Goal: Task Accomplishment & Management: Manage account settings

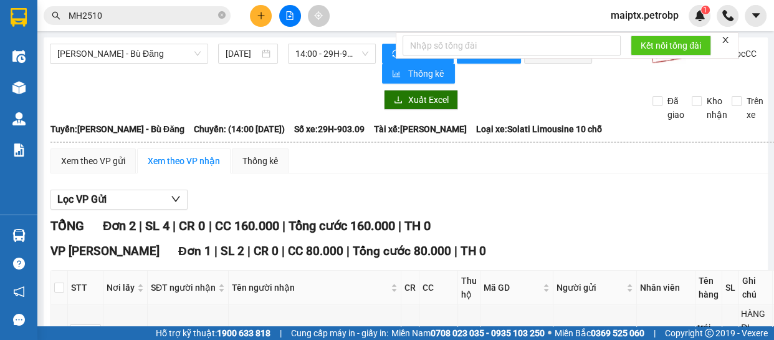
scroll to position [113, 0]
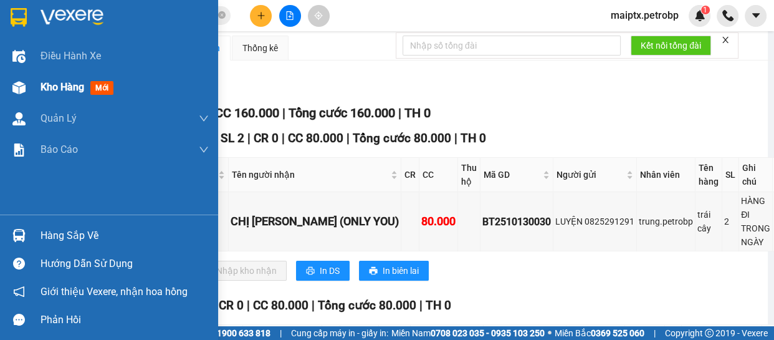
click at [27, 83] on div at bounding box center [19, 88] width 22 height 22
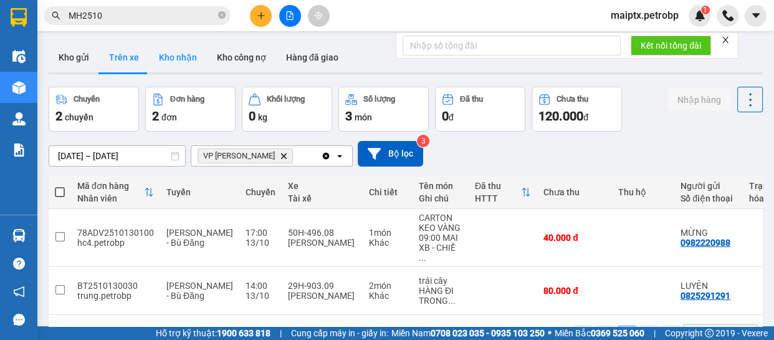
click at [159, 64] on button "Kho nhận" at bounding box center [178, 57] width 58 height 30
type input "[DATE] – [DATE]"
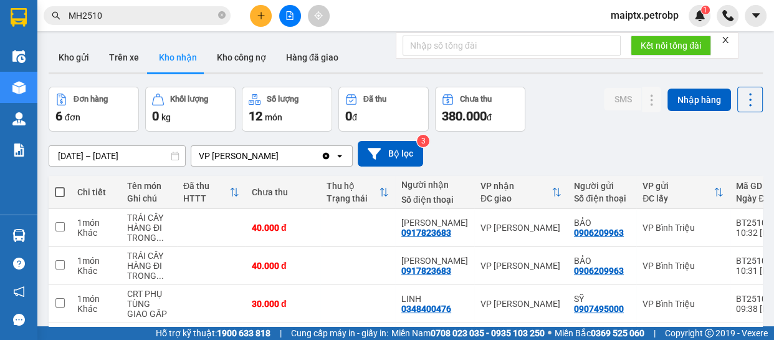
scroll to position [156, 0]
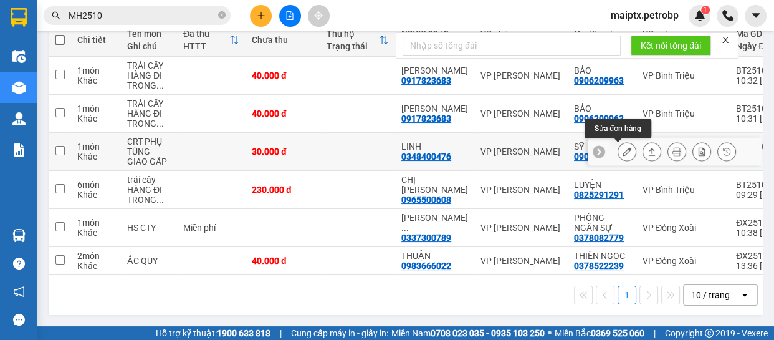
click at [623, 147] on icon at bounding box center [627, 151] width 9 height 9
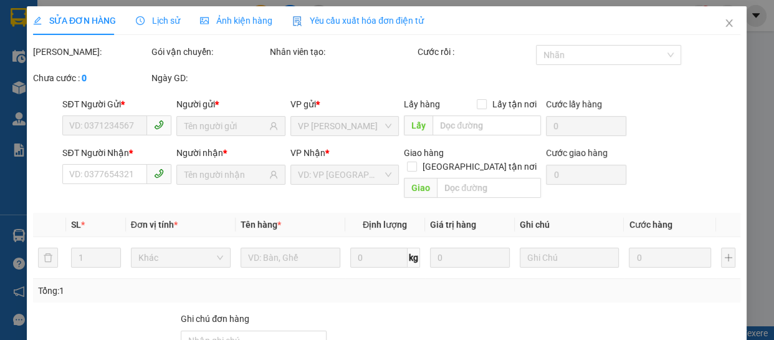
type input "0907495000"
type input "SỸ"
type input "0348400476"
type input "LINH"
type input "30.000"
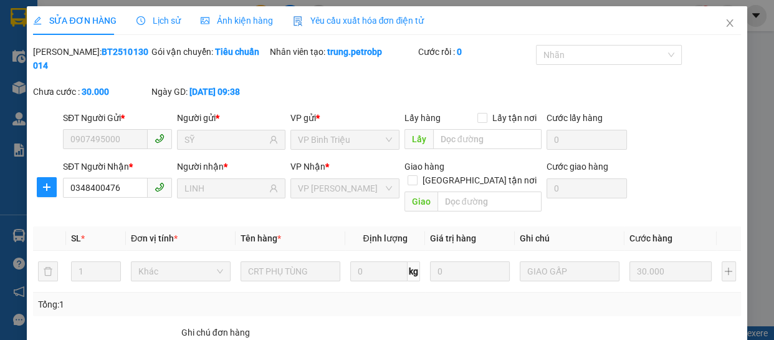
click at [90, 56] on b "BT2510130014" at bounding box center [90, 59] width 115 height 24
copy b "BT2510130014"
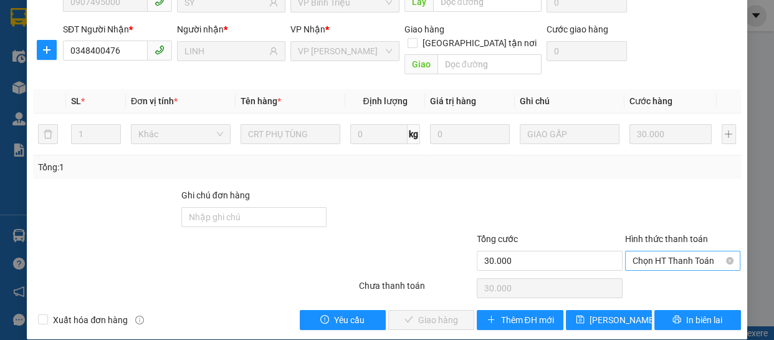
click at [675, 251] on span "Chọn HT Thanh Toán" at bounding box center [683, 260] width 101 height 19
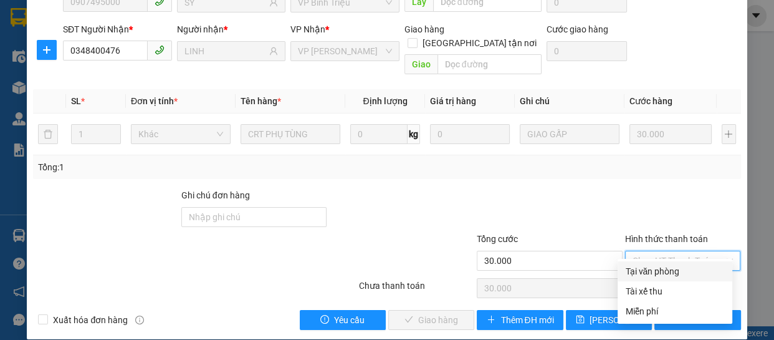
click at [657, 272] on div "Tại văn phòng" at bounding box center [675, 271] width 100 height 14
type input "0"
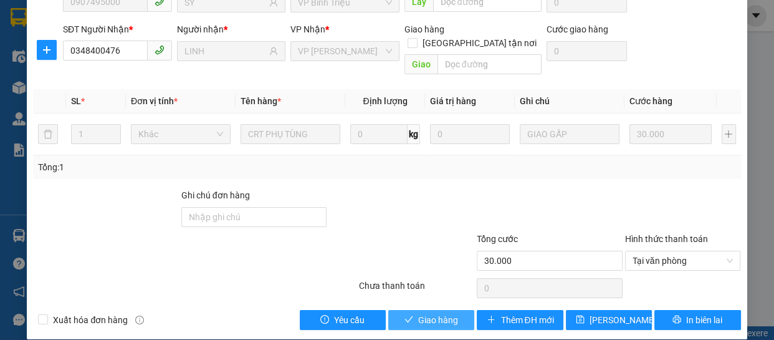
click at [435, 313] on span "Giao hàng" at bounding box center [438, 320] width 40 height 14
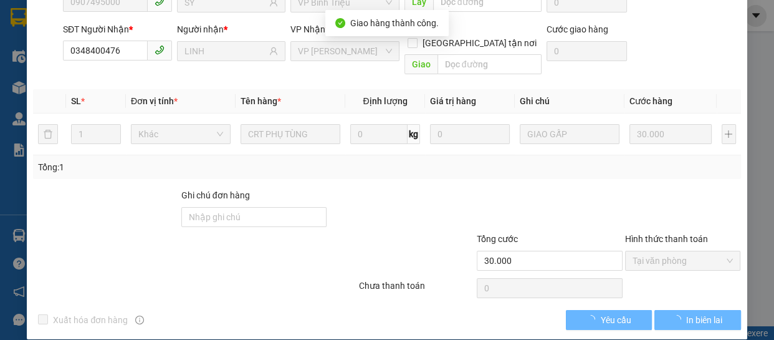
scroll to position [13, 0]
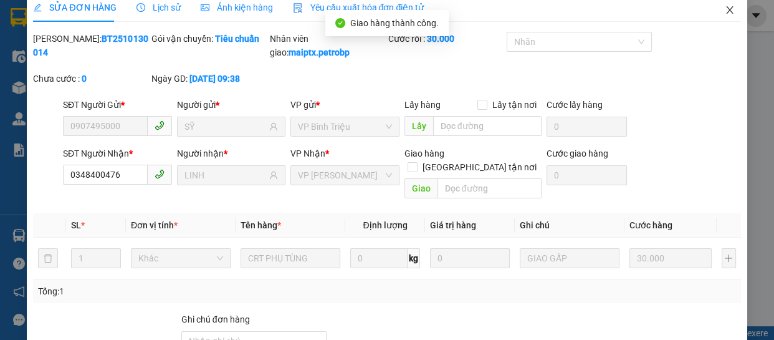
click at [726, 9] on icon "close" at bounding box center [729, 9] width 7 height 7
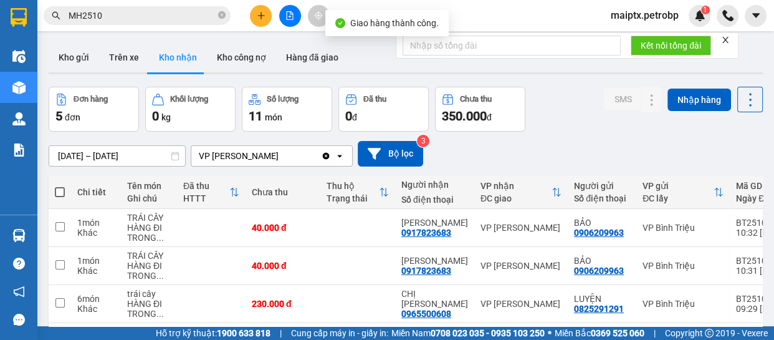
scroll to position [113, 0]
